Goal: Find specific page/section: Find specific page/section

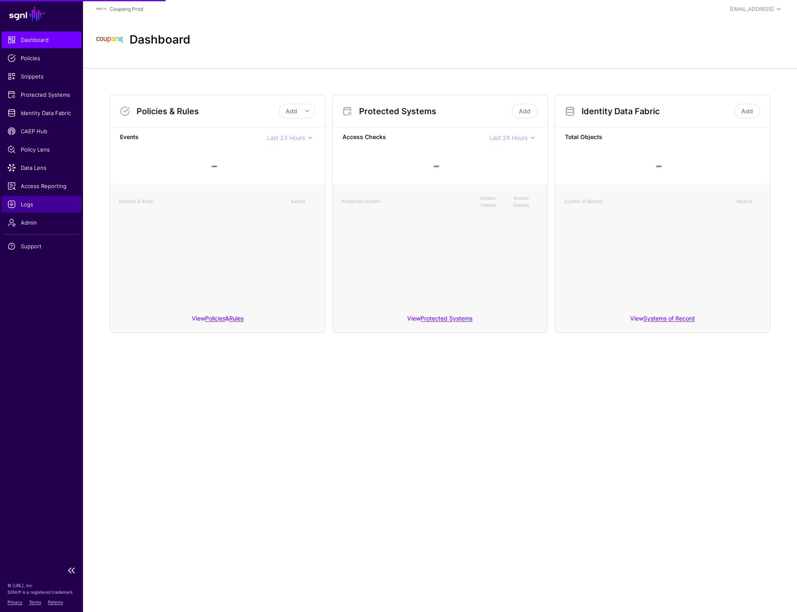
click at [34, 204] on span "Logs" at bounding box center [41, 204] width 68 height 8
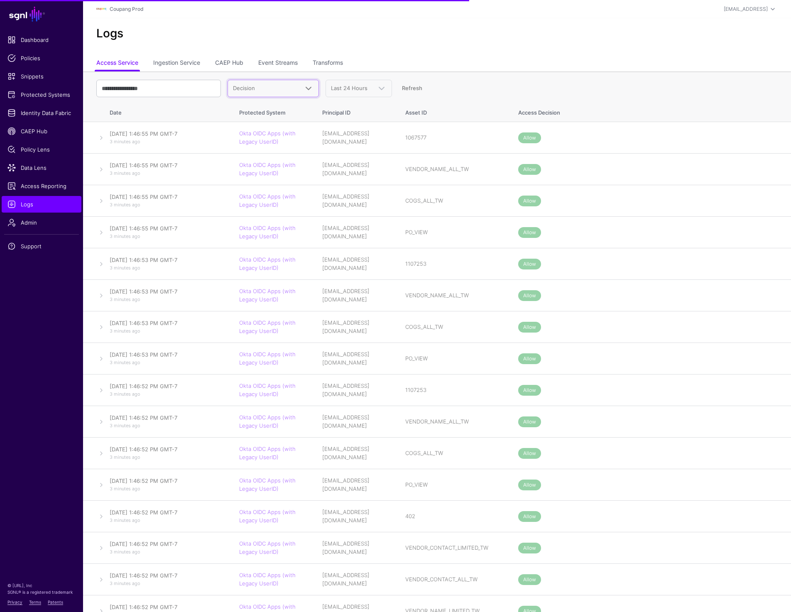
click at [277, 85] on span "Decision" at bounding box center [266, 88] width 66 height 8
click at [394, 59] on ul "Access Service Ingestion Service CAEP Hub Event Streams Transforms" at bounding box center [436, 64] width 681 height 16
click at [324, 62] on link "Transforms" at bounding box center [328, 64] width 30 height 16
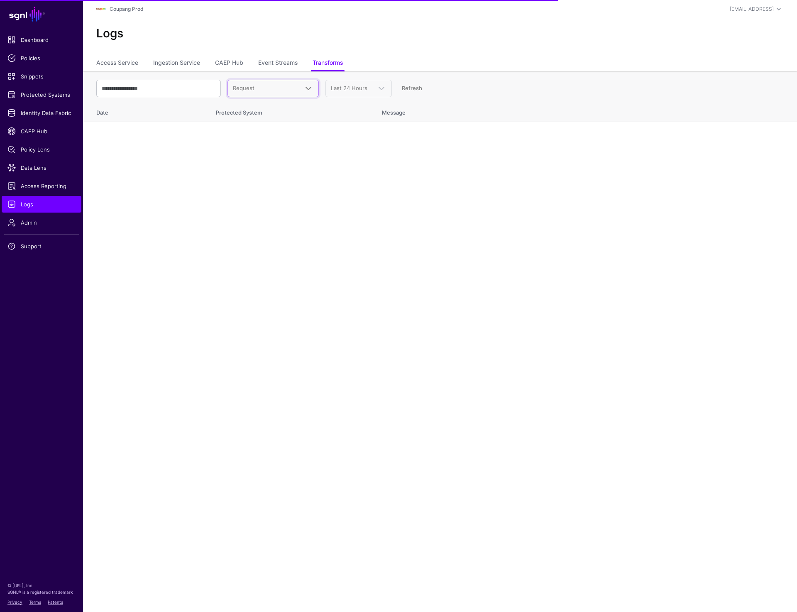
click at [254, 92] on span "Request" at bounding box center [266, 88] width 66 height 8
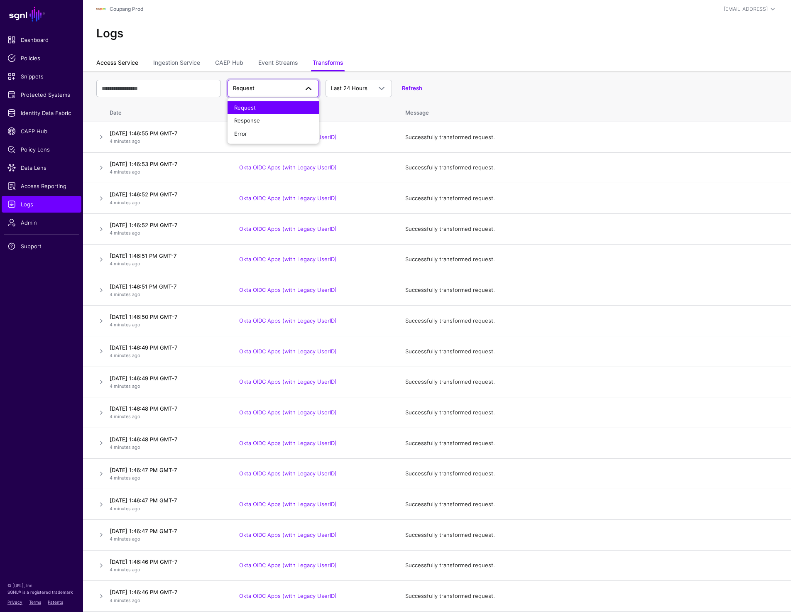
click at [121, 62] on link "Access Service" at bounding box center [117, 64] width 42 height 16
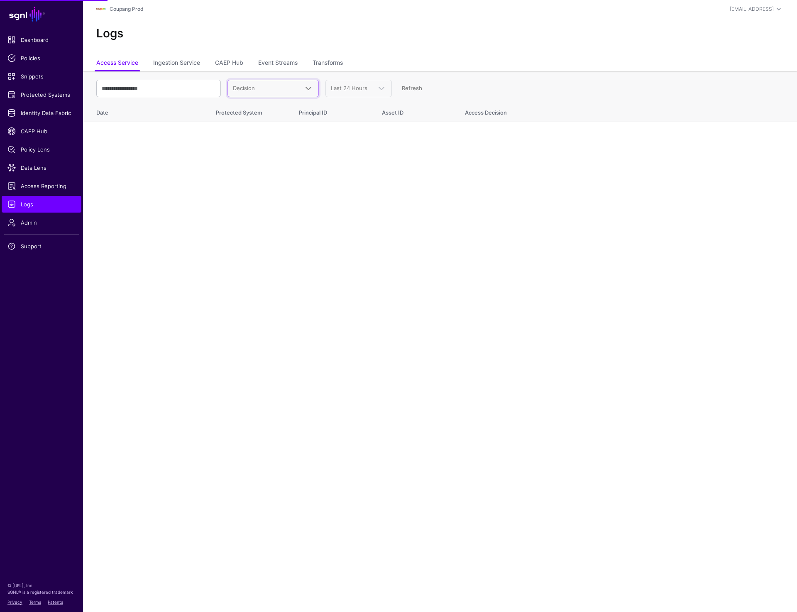
click at [284, 89] on span "Decision" at bounding box center [266, 88] width 66 height 8
click at [338, 40] on h2 "Logs" at bounding box center [440, 34] width 688 height 14
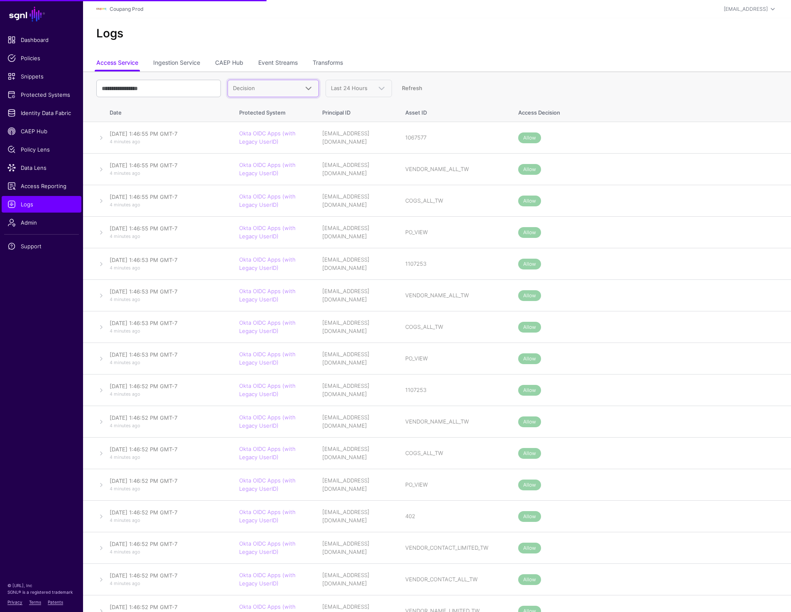
click at [292, 86] on span "Decision" at bounding box center [266, 88] width 66 height 8
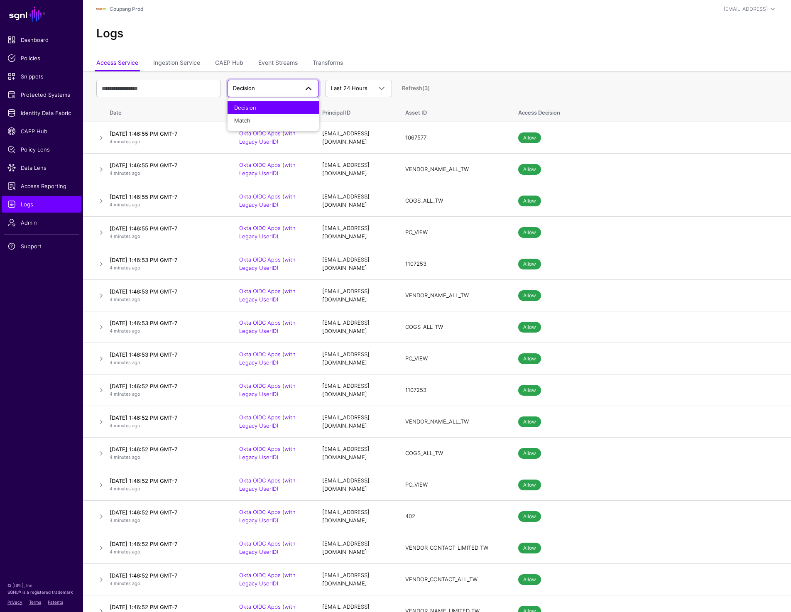
click at [319, 32] on h2 "Logs" at bounding box center [436, 34] width 681 height 14
click at [323, 58] on link "Transforms" at bounding box center [328, 64] width 30 height 16
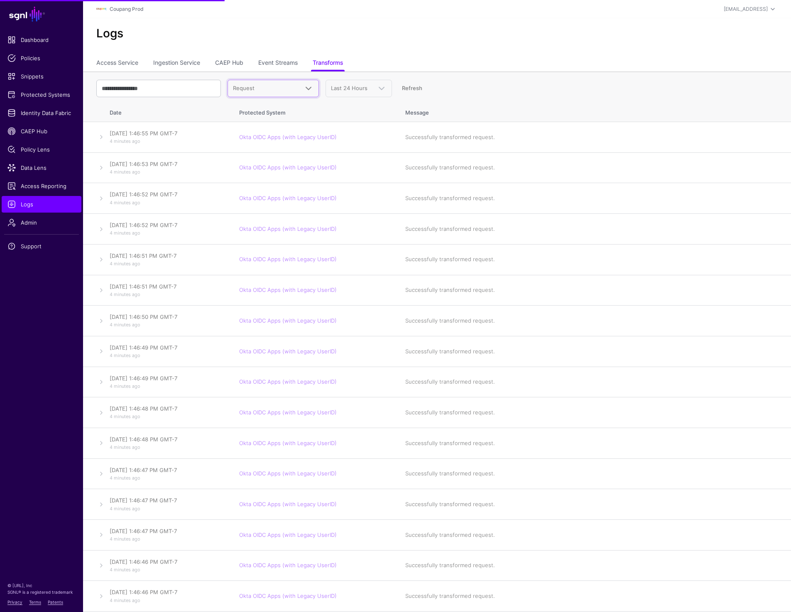
click at [282, 88] on span "Request" at bounding box center [266, 88] width 66 height 8
